Goal: Transaction & Acquisition: Purchase product/service

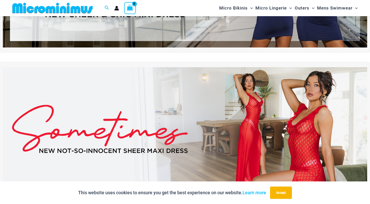
scroll to position [109, 0]
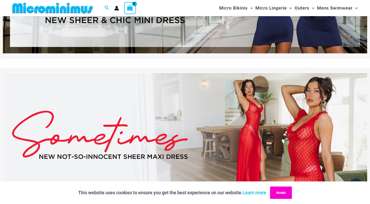
click at [286, 195] on button "Accept" at bounding box center [281, 193] width 22 height 12
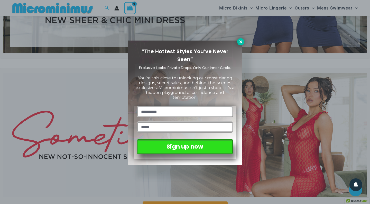
click at [240, 44] on icon at bounding box center [240, 42] width 5 height 5
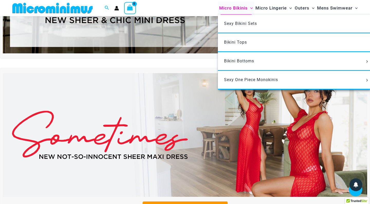
click at [238, 8] on span "Micro Bikinis" at bounding box center [233, 8] width 29 height 13
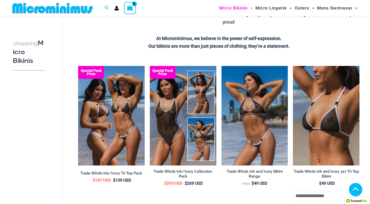
scroll to position [118, 0]
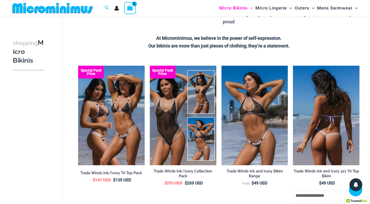
click at [306, 110] on img at bounding box center [326, 116] width 67 height 100
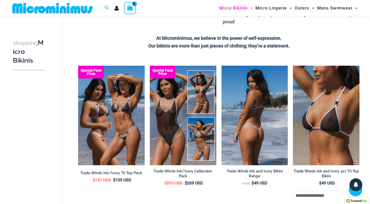
click at [237, 125] on img at bounding box center [254, 116] width 67 height 100
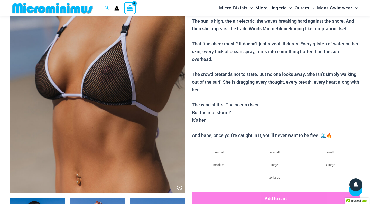
scroll to position [114, 0]
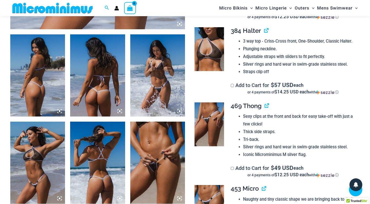
scroll to position [281, 0]
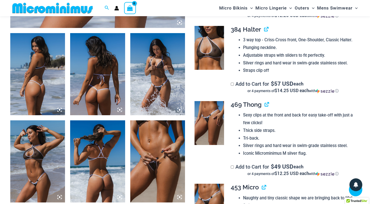
click at [212, 123] on img at bounding box center [209, 123] width 29 height 44
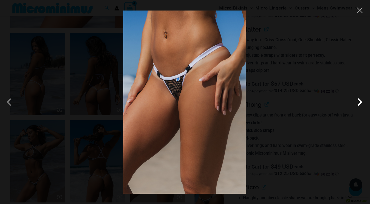
click at [361, 103] on span at bounding box center [359, 102] width 15 height 15
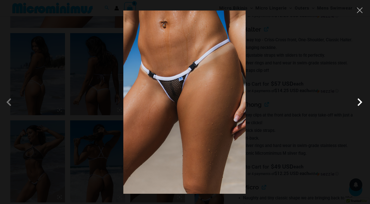
click at [361, 103] on span at bounding box center [359, 102] width 15 height 15
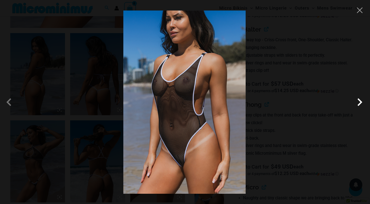
click at [361, 103] on span at bounding box center [359, 102] width 15 height 15
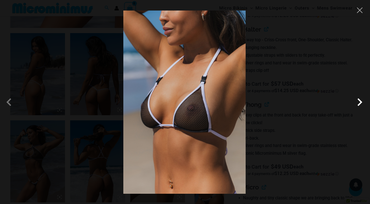
click at [361, 103] on span at bounding box center [359, 102] width 15 height 15
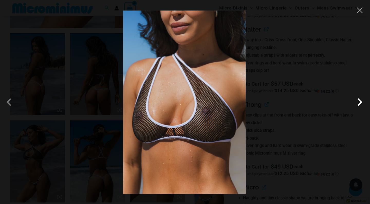
click at [361, 103] on span at bounding box center [359, 102] width 15 height 15
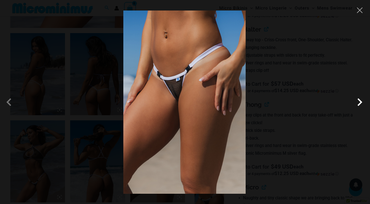
click at [361, 103] on span at bounding box center [359, 102] width 15 height 15
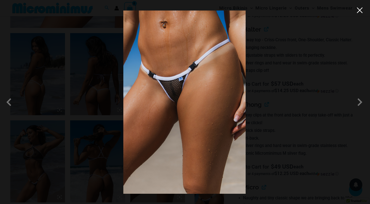
click at [361, 11] on button "Close" at bounding box center [360, 10] width 8 height 8
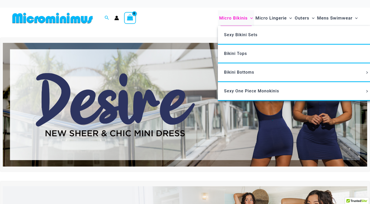
click at [225, 19] on span "Micro Bikinis" at bounding box center [233, 18] width 29 height 13
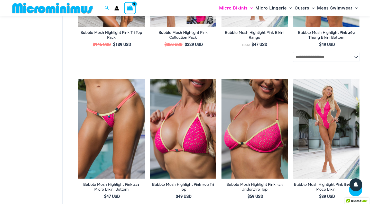
scroll to position [566, 0]
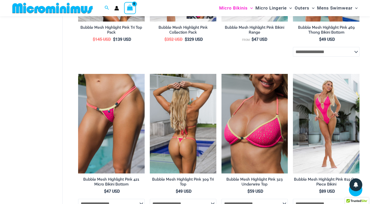
click at [168, 142] on img at bounding box center [183, 124] width 67 height 100
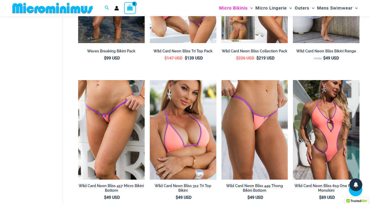
scroll to position [851, 0]
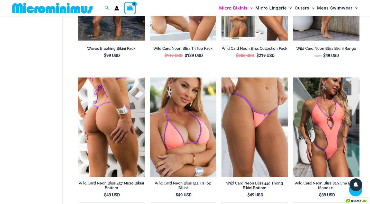
click at [96, 132] on img at bounding box center [111, 128] width 67 height 100
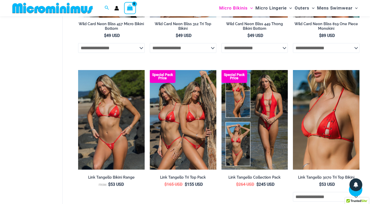
scroll to position [1012, 0]
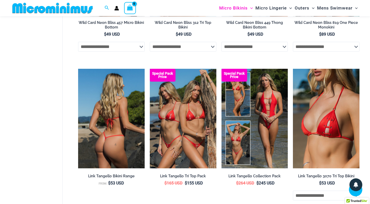
click at [114, 118] on img at bounding box center [111, 119] width 67 height 100
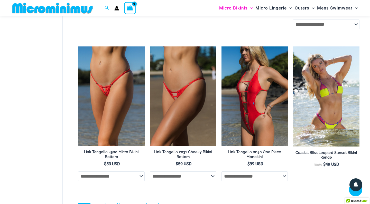
scroll to position [1197, 0]
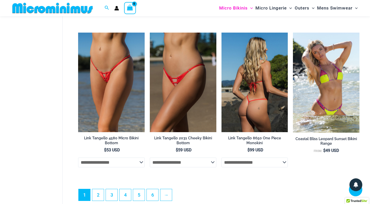
click at [254, 106] on img at bounding box center [254, 83] width 67 height 100
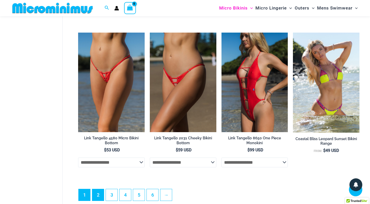
click at [97, 194] on link "2" at bounding box center [98, 195] width 12 height 12
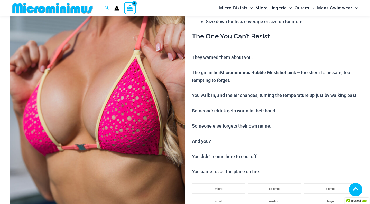
scroll to position [87, 0]
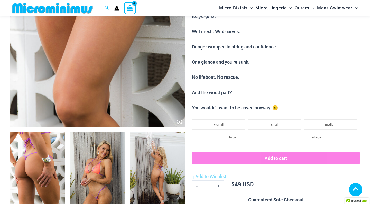
scroll to position [198, 0]
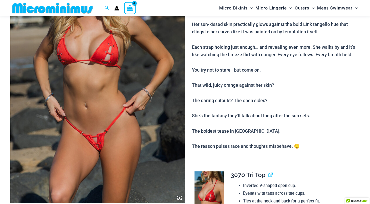
scroll to position [129, 0]
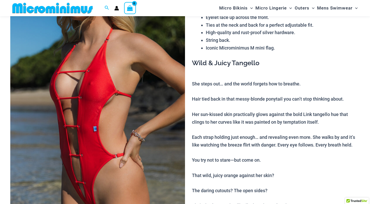
scroll to position [85, 0]
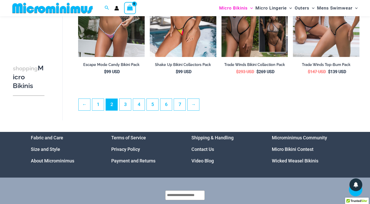
scroll to position [1171, 0]
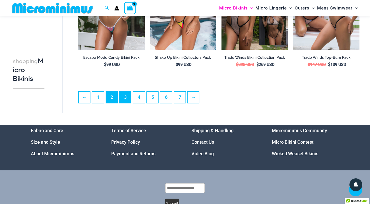
click at [128, 100] on link "3" at bounding box center [125, 98] width 12 height 12
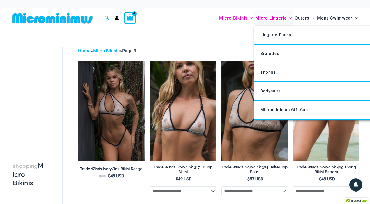
click at [271, 18] on span "Micro Lingerie" at bounding box center [270, 18] width 31 height 13
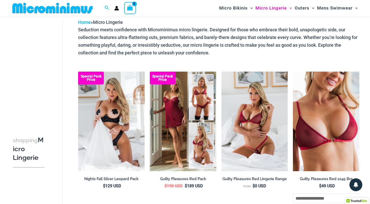
scroll to position [16, 0]
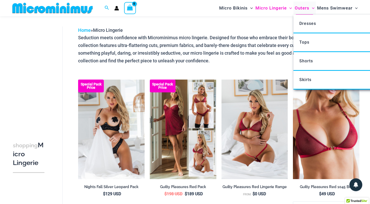
click at [302, 7] on span "Outers" at bounding box center [302, 8] width 15 height 13
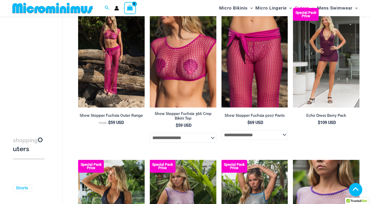
scroll to position [547, 0]
